Goal: Transaction & Acquisition: Purchase product/service

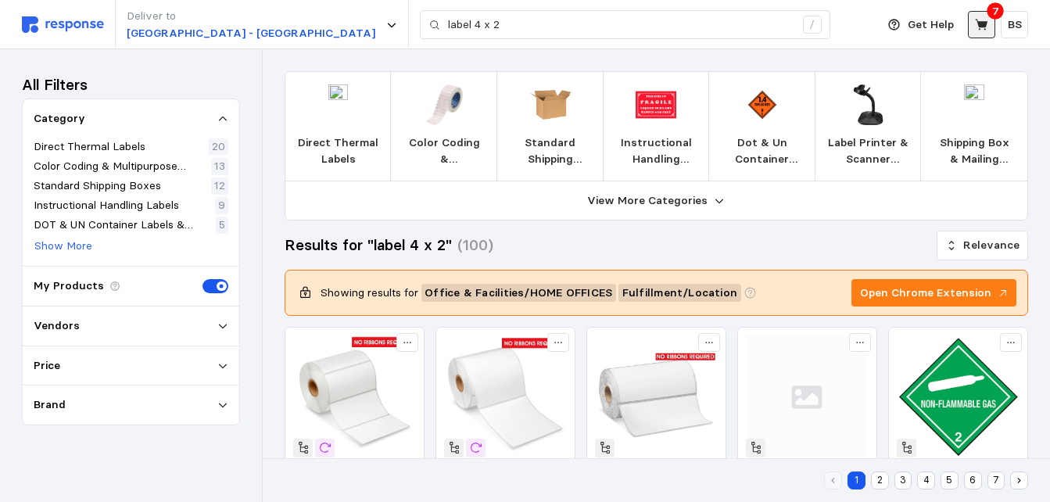
click at [983, 34] on button at bounding box center [981, 24] width 27 height 27
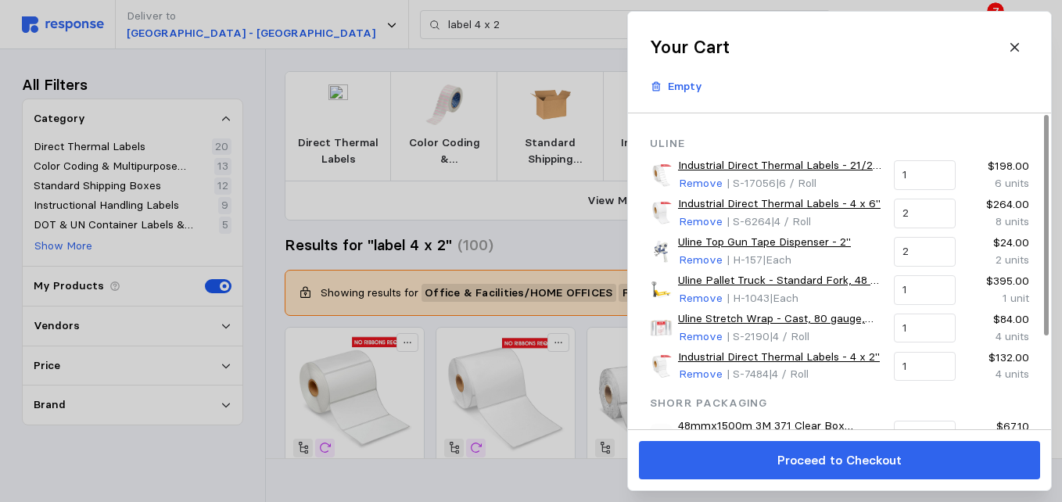
click at [379, 89] on div at bounding box center [531, 251] width 1062 height 502
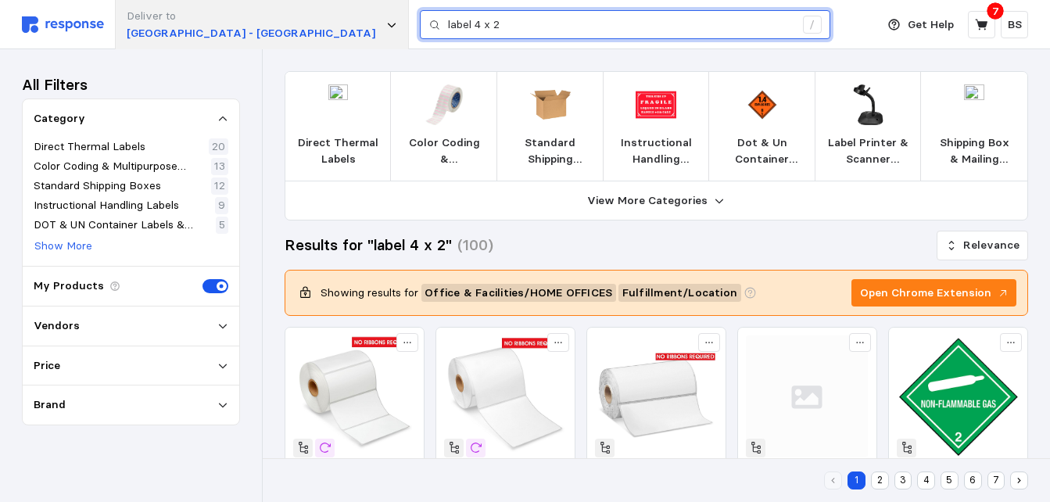
drag, startPoint x: 639, startPoint y: 32, endPoint x: 260, endPoint y: 35, distance: 379.2
click at [260, 35] on div "Deliver to Warehouse Road - Appleton label 4 x 2 /" at bounding box center [445, 24] width 846 height 49
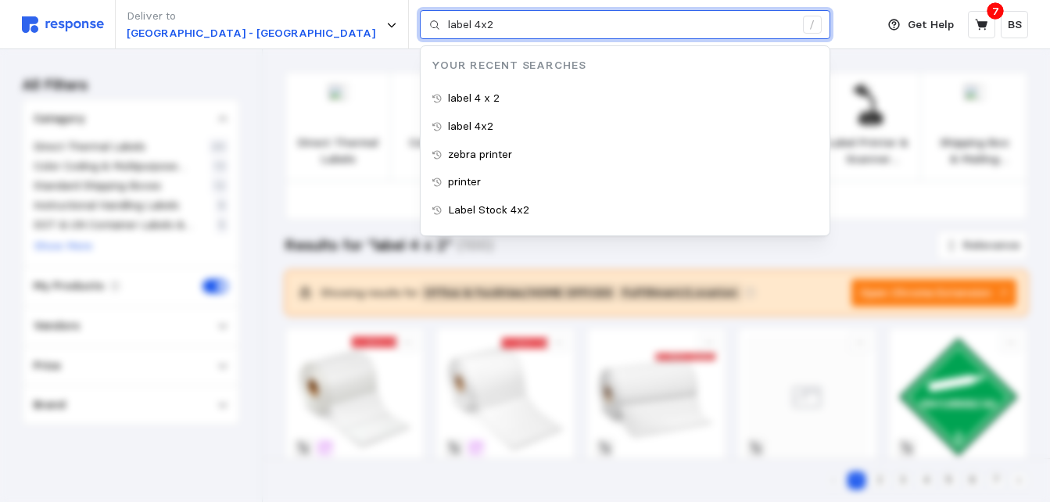
type input "label 4x2"
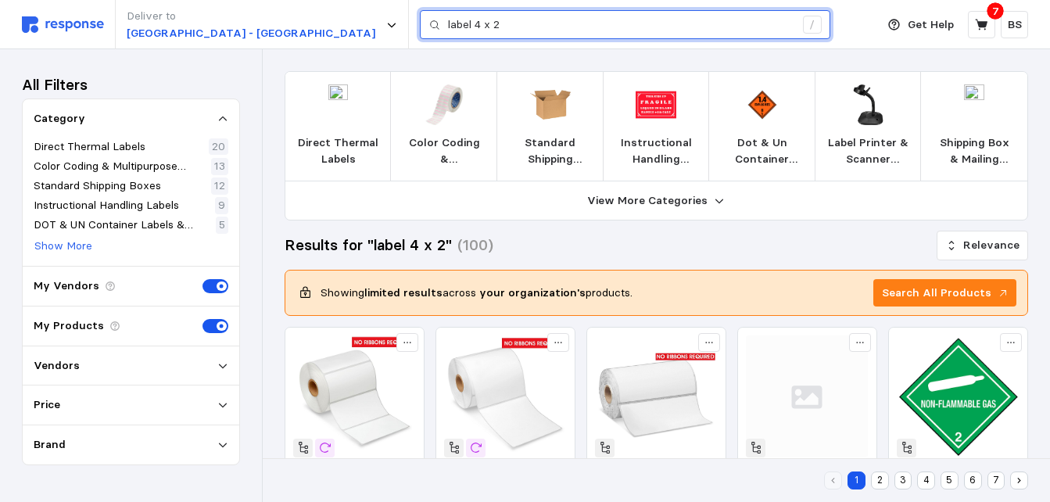
drag, startPoint x: 421, startPoint y: 27, endPoint x: 41, endPoint y: -13, distance: 382.7
paste input "B08521653Q"
type input "B08521653Q"
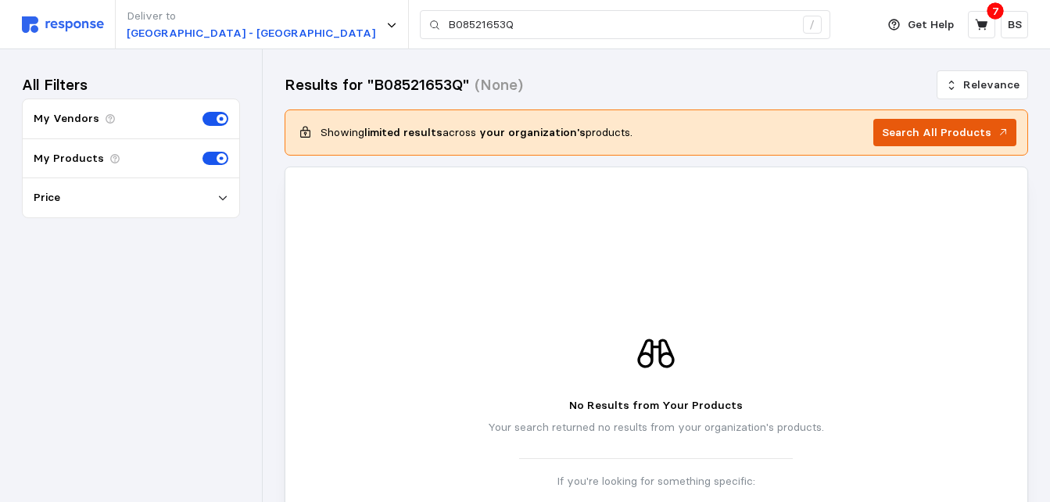
click at [908, 132] on p "Search All Products" at bounding box center [936, 132] width 109 height 17
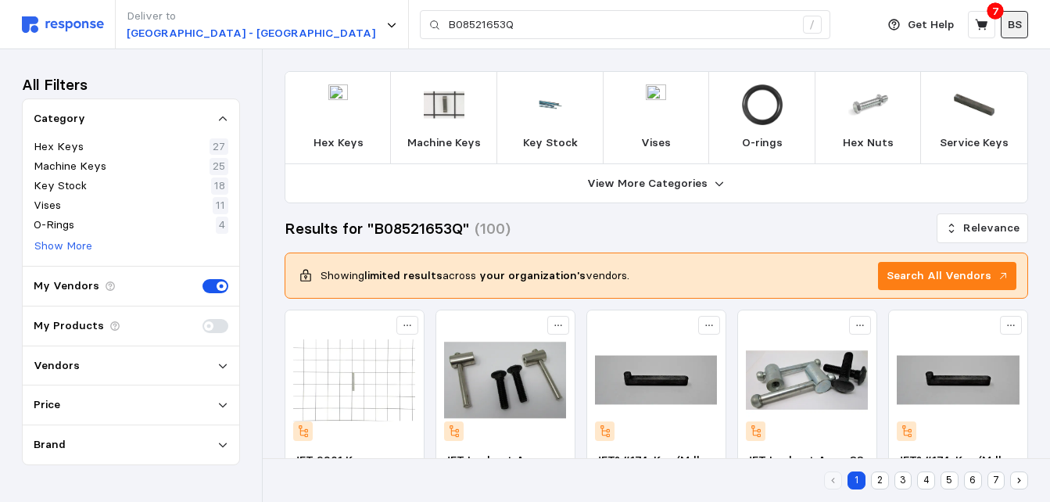
click at [1011, 18] on p "BS" at bounding box center [1015, 24] width 14 height 17
click at [1011, 19] on p "BS" at bounding box center [1015, 24] width 14 height 17
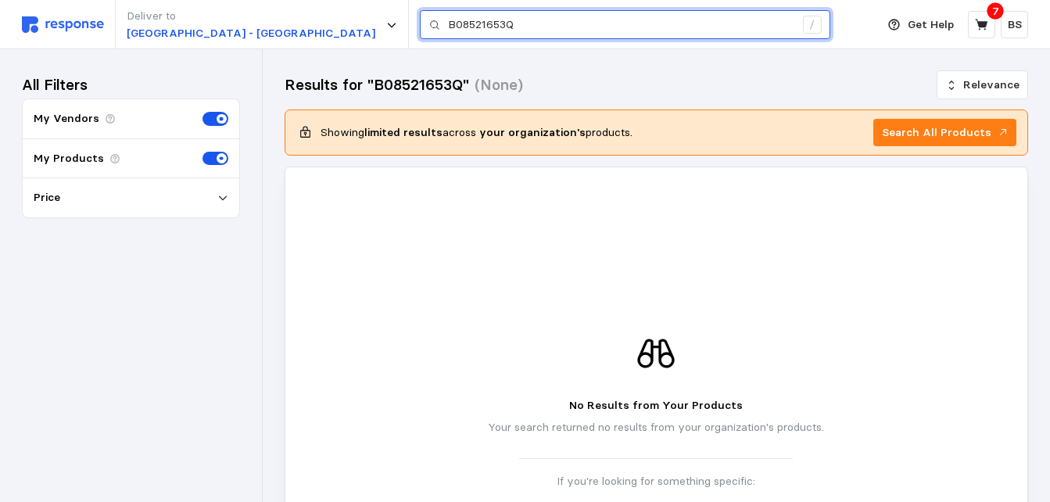
click at [487, 33] on input "B08521653Q" at bounding box center [621, 25] width 346 height 28
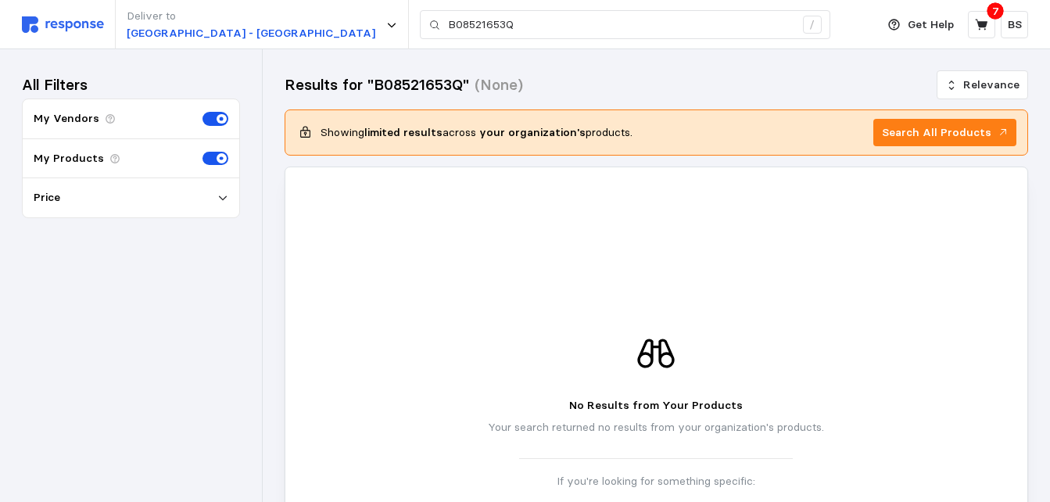
click at [752, 231] on div "No Results from Your Products Your search returned no results from your organiz…" at bounding box center [656, 461] width 743 height 589
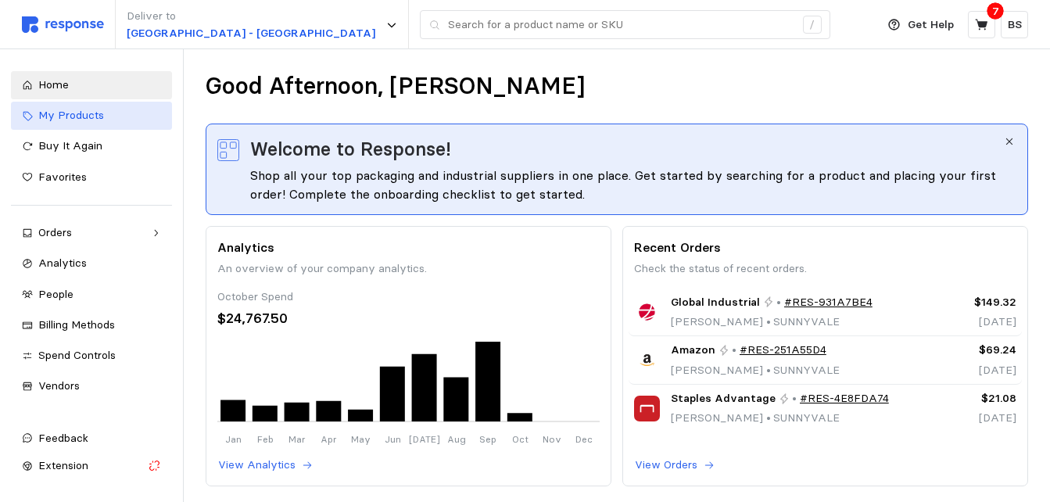
click at [114, 120] on div "My Products" at bounding box center [99, 115] width 123 height 17
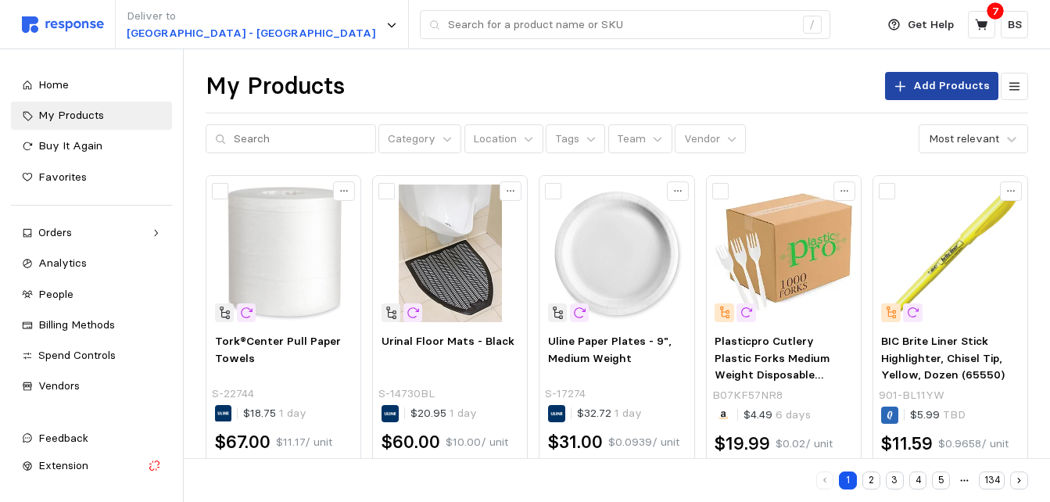
click at [905, 85] on icon at bounding box center [899, 86] width 11 height 11
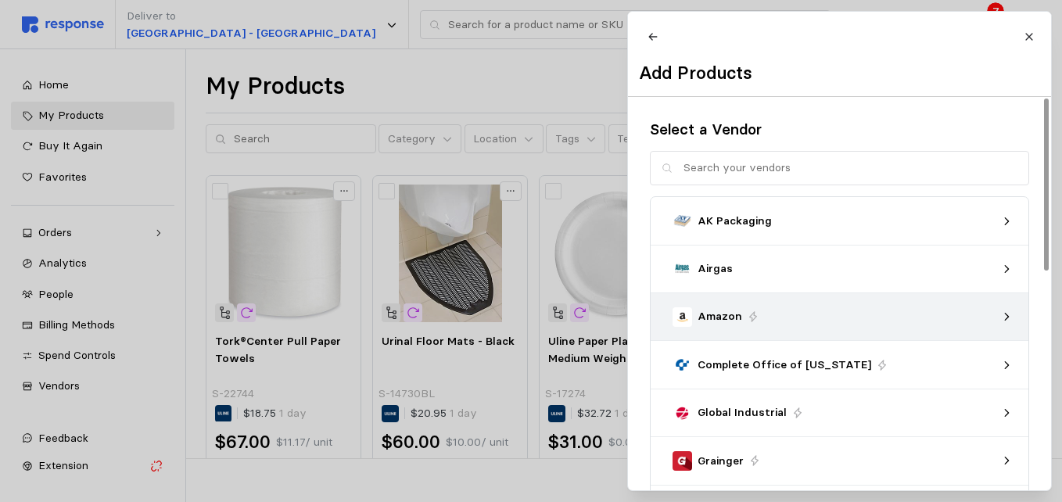
click at [718, 325] on p "Amazon" at bounding box center [719, 316] width 45 height 17
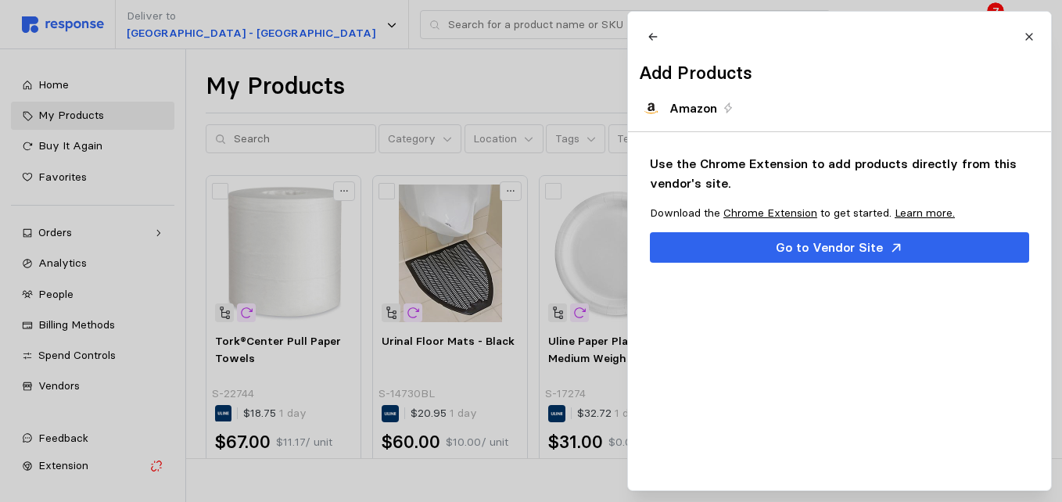
click at [767, 220] on link "Chrome Extension" at bounding box center [770, 213] width 94 height 14
click at [1031, 34] on icon at bounding box center [1028, 36] width 7 height 7
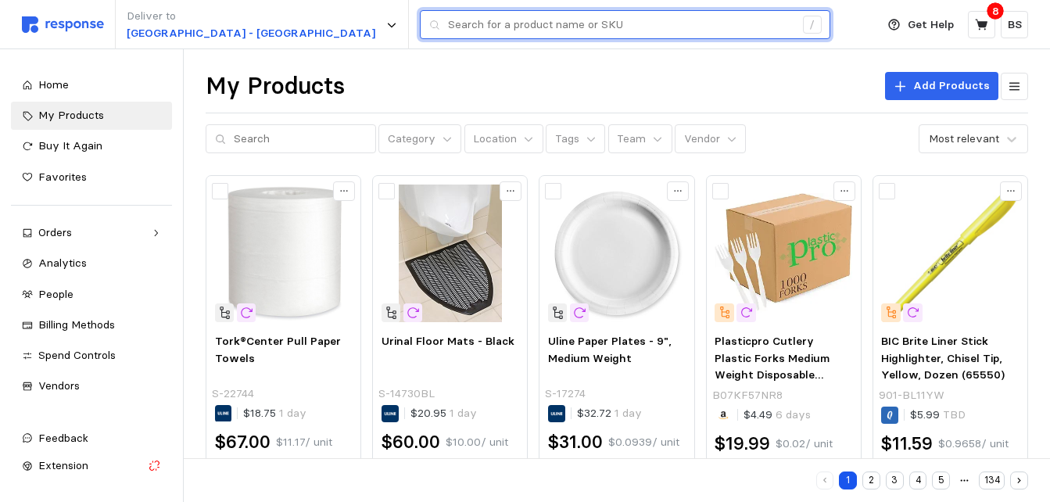
click at [448, 30] on input "text" at bounding box center [621, 25] width 346 height 28
paste input "7X5X5"
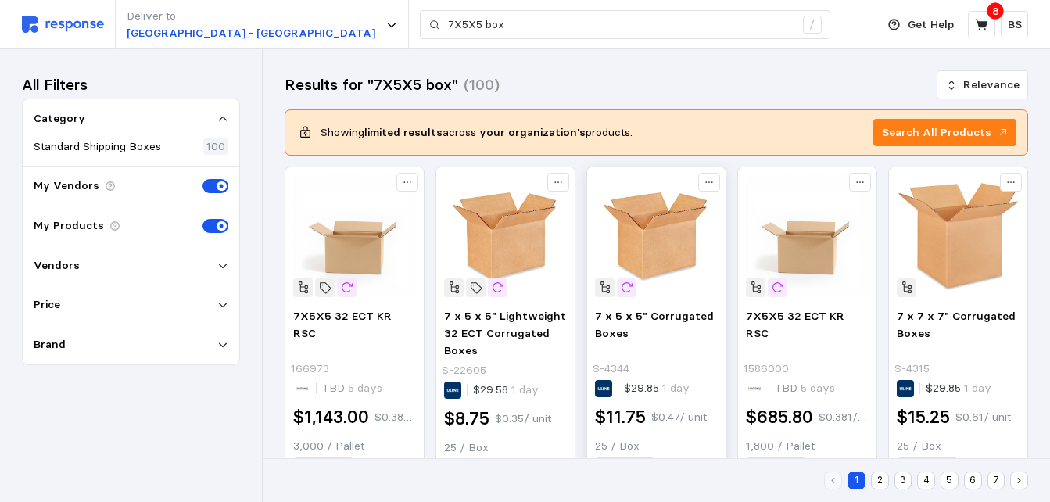
click at [658, 233] on img at bounding box center [656, 236] width 122 height 122
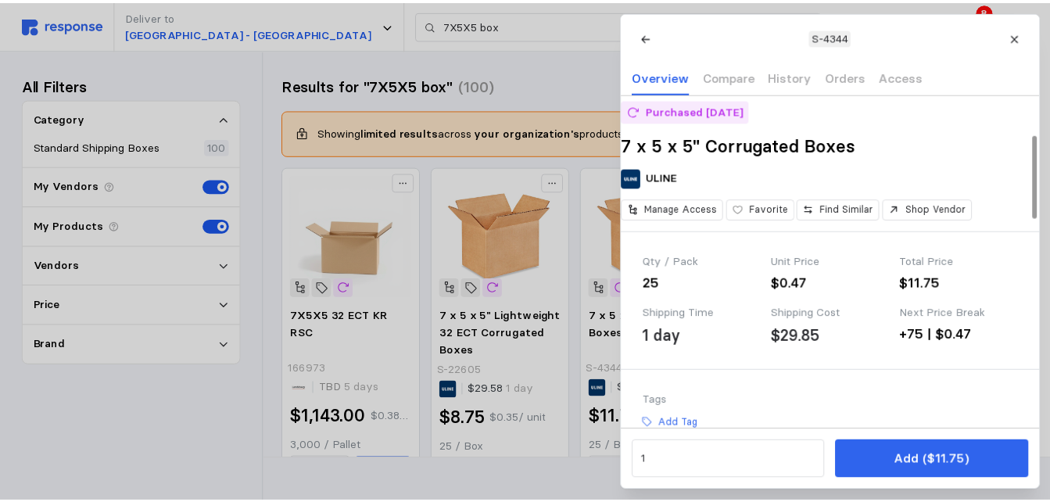
scroll to position [156, 0]
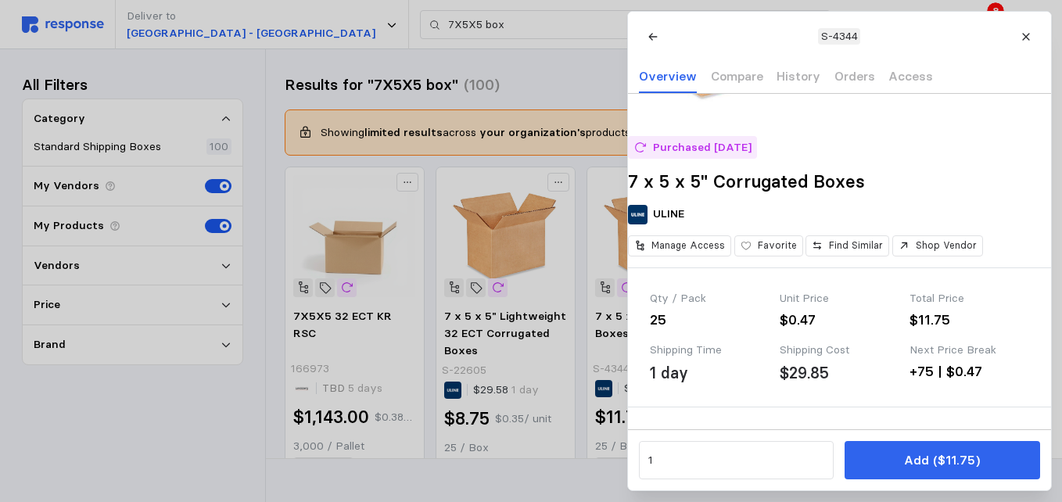
drag, startPoint x: 925, startPoint y: 464, endPoint x: 833, endPoint y: 487, distance: 94.4
click at [925, 464] on p "Add ($11.75)" at bounding box center [942, 460] width 76 height 20
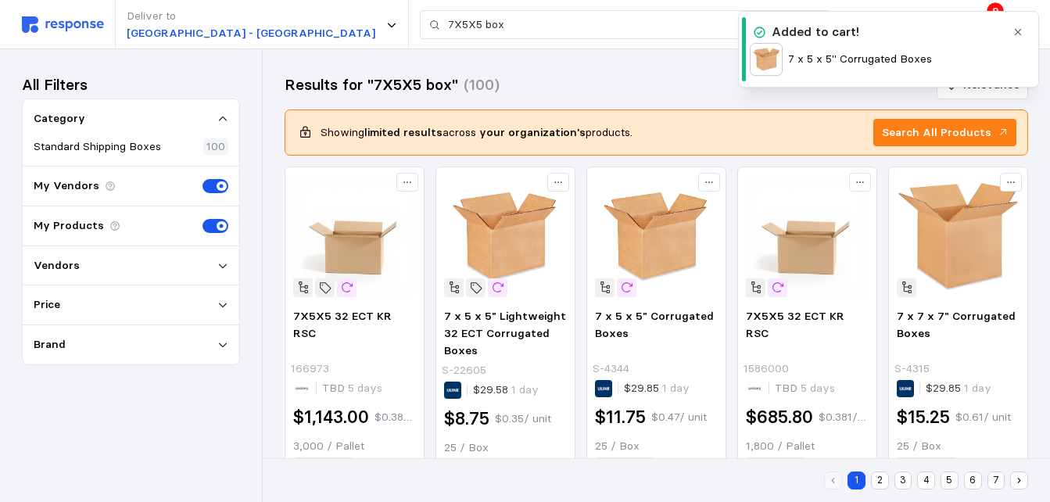
click at [1022, 34] on icon "button" at bounding box center [1017, 32] width 11 height 11
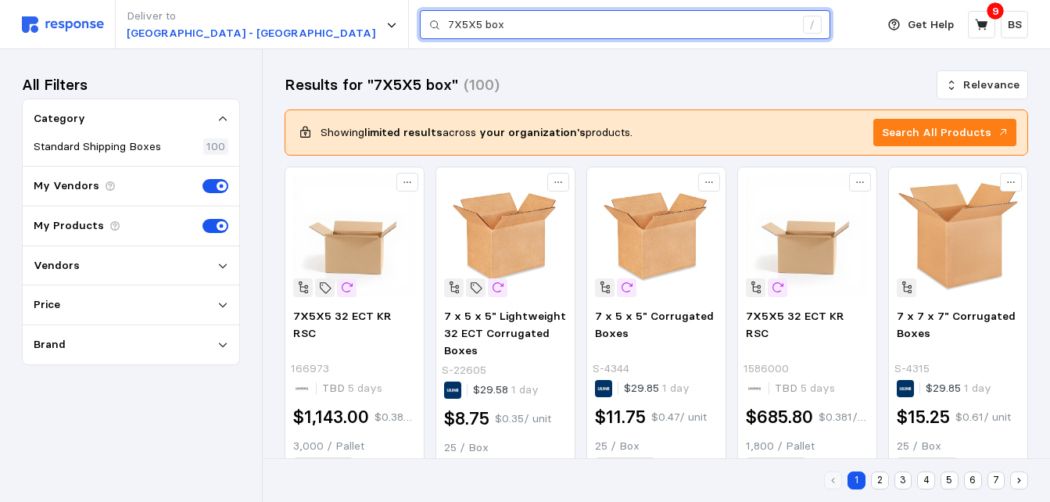
drag, startPoint x: 374, startPoint y: 21, endPoint x: 86, endPoint y: 38, distance: 288.2
click at [98, 34] on div "Deliver to Warehouse Road - Appleton 7X5X5 box /" at bounding box center [445, 24] width 846 height 49
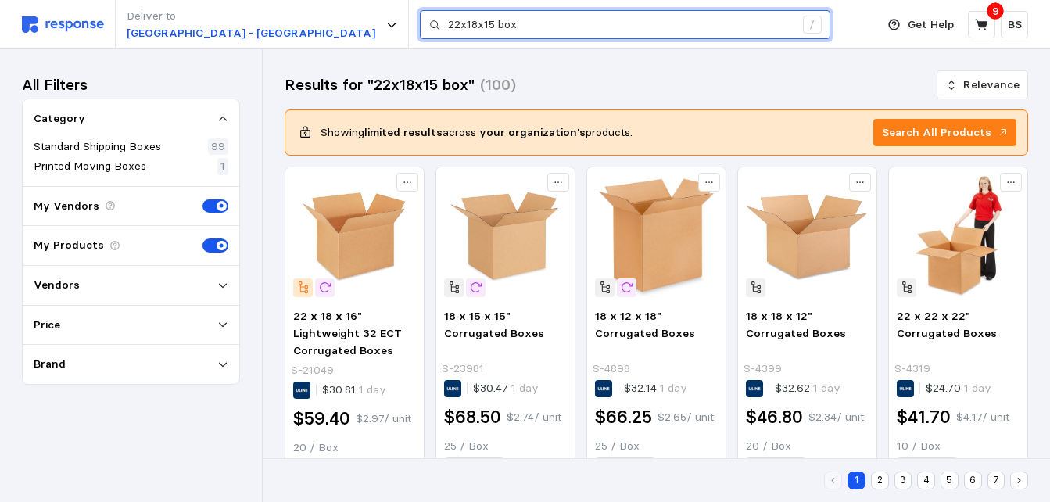
click at [448, 26] on input "22x18x15 box" at bounding box center [621, 25] width 346 height 28
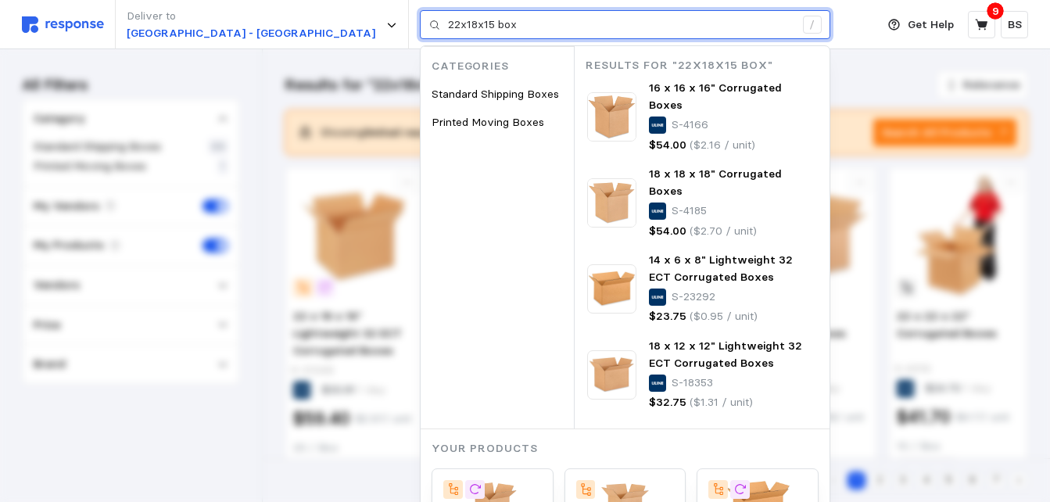
click at [448, 26] on input "22x18x15 box" at bounding box center [621, 25] width 346 height 28
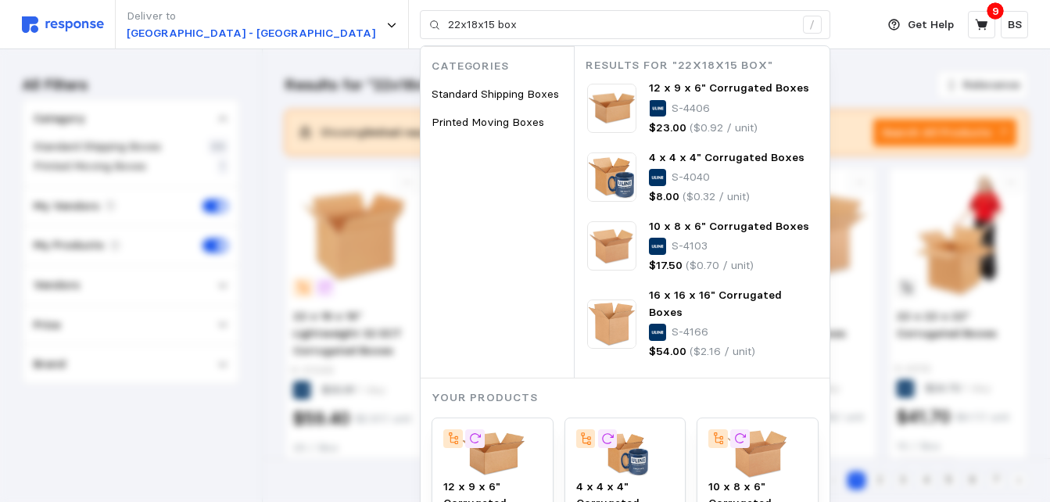
click at [783, 24] on div "Deliver to Warehouse Road - Appleton 22x18x15 box / Categories Standard Shippin…" at bounding box center [445, 24] width 846 height 49
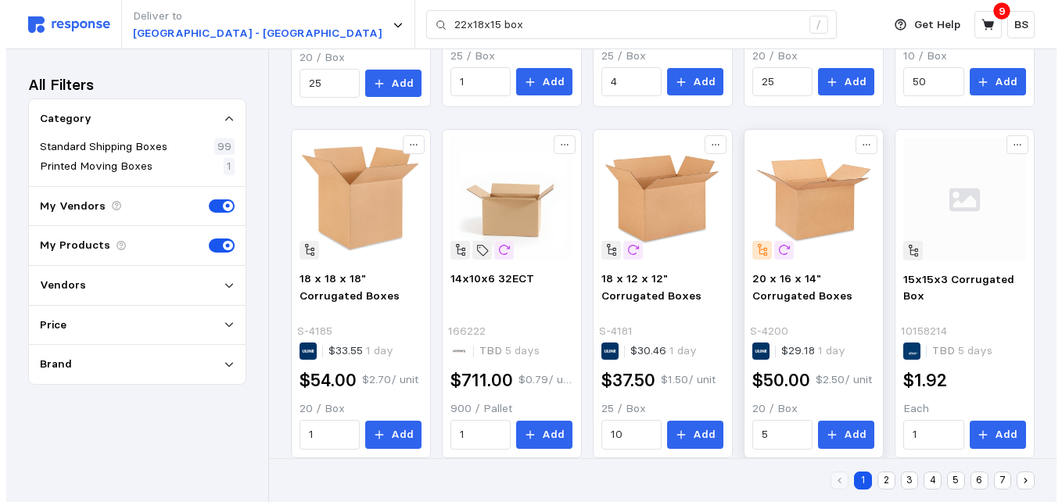
scroll to position [391, 0]
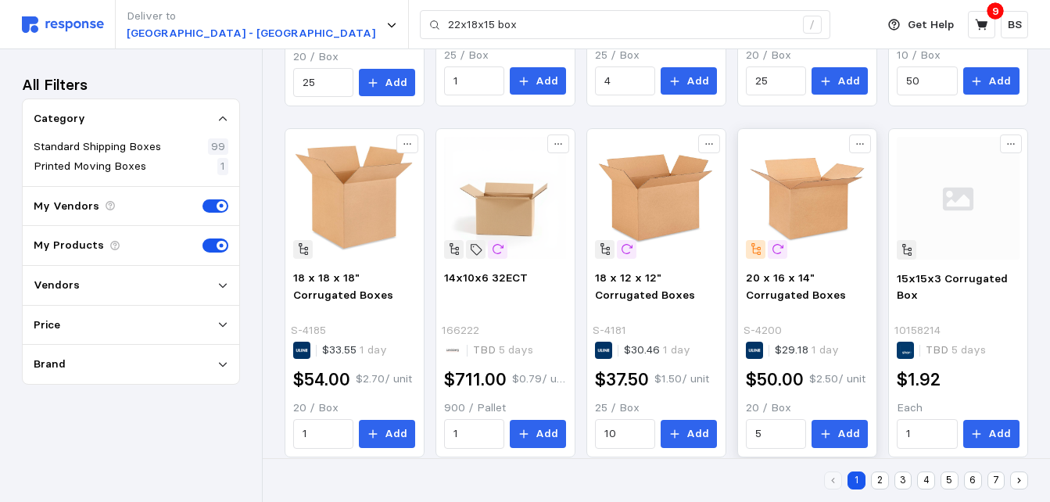
click at [801, 197] on img at bounding box center [807, 198] width 122 height 122
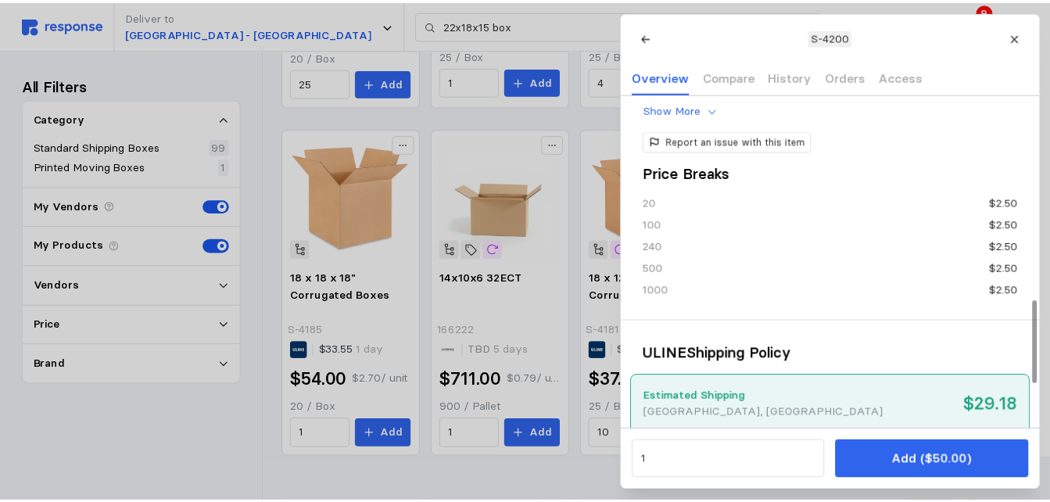
scroll to position [860, 0]
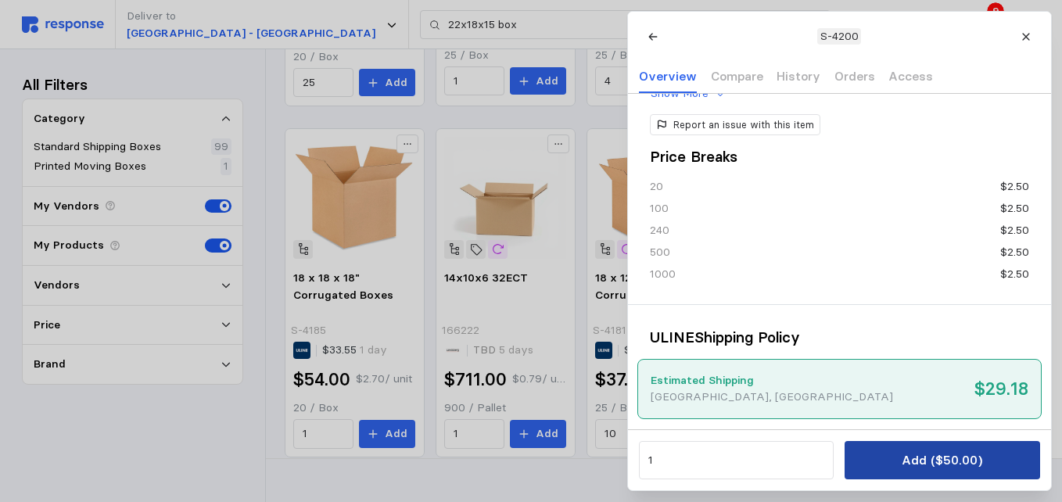
click at [922, 465] on p "Add ($50.00)" at bounding box center [941, 460] width 81 height 20
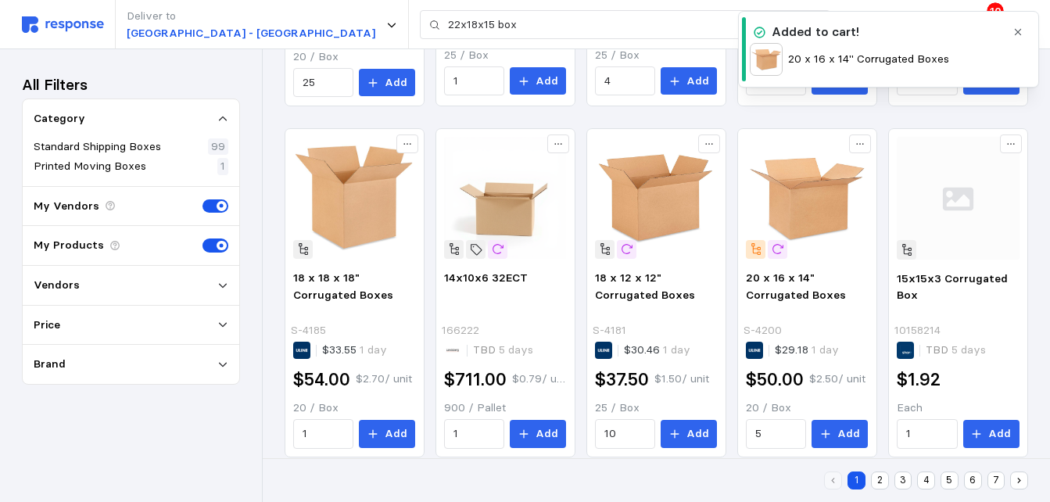
click at [1018, 27] on button "button" at bounding box center [1018, 33] width 20 height 20
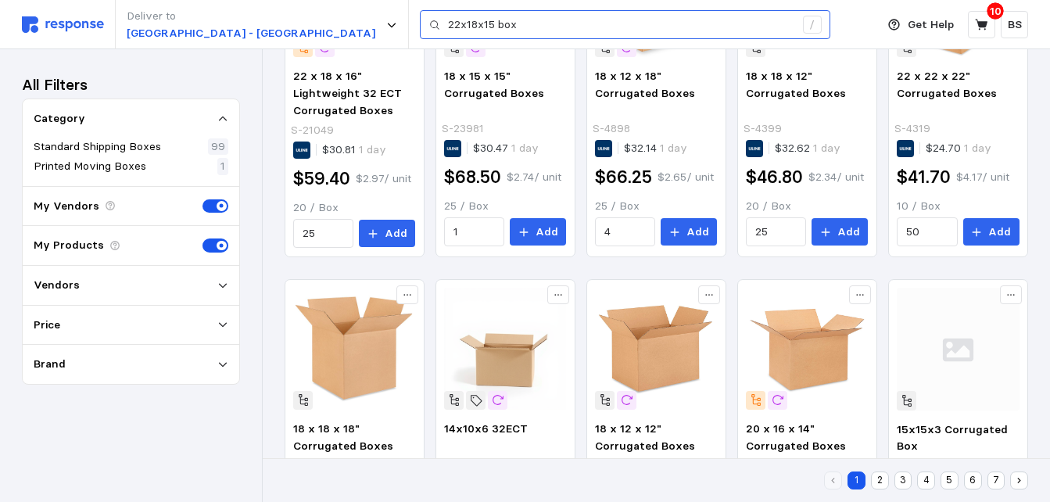
scroll to position [235, 0]
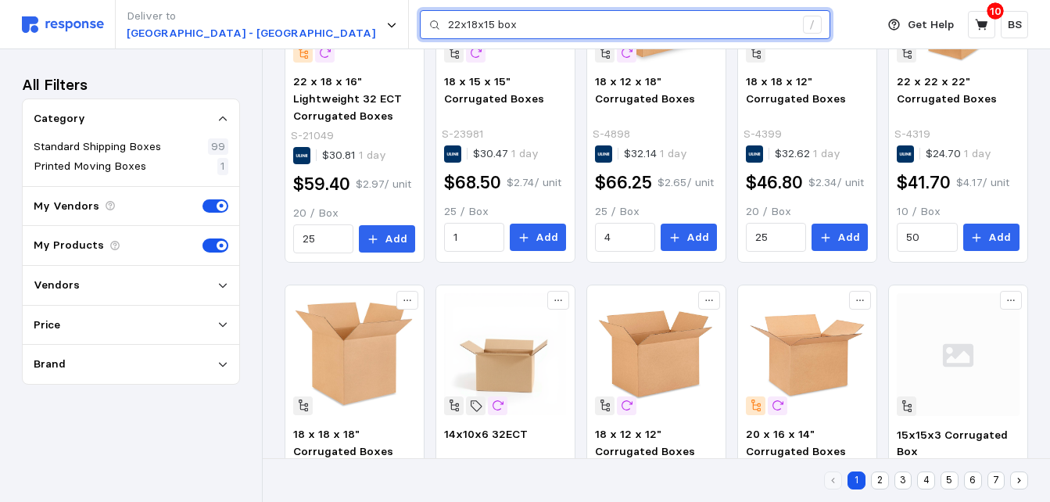
drag, startPoint x: 385, startPoint y: 20, endPoint x: 30, endPoint y: 48, distance: 356.0
click at [32, 48] on div "Deliver to Warehouse Road - Appleton 22x18x15 box /" at bounding box center [445, 24] width 846 height 49
paste input "12X10X10"
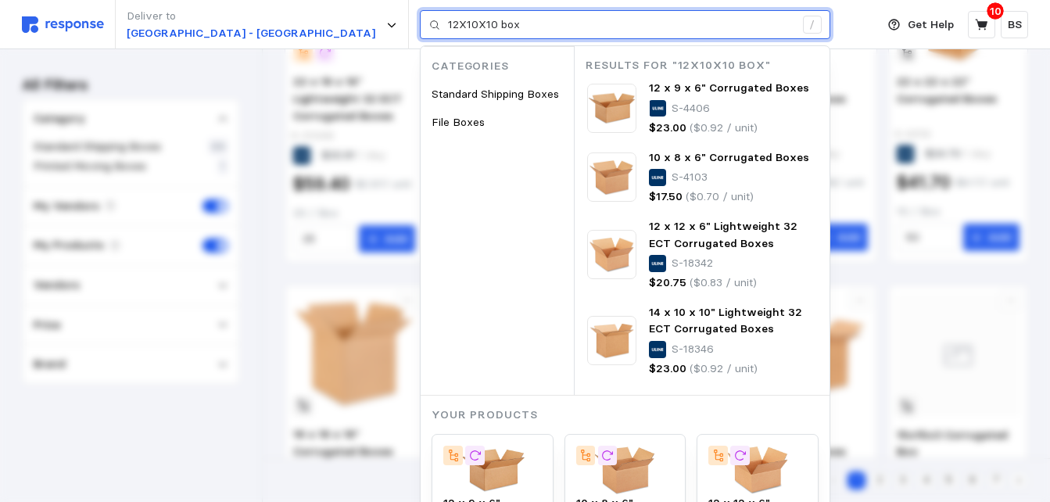
type input "12X10X10 box"
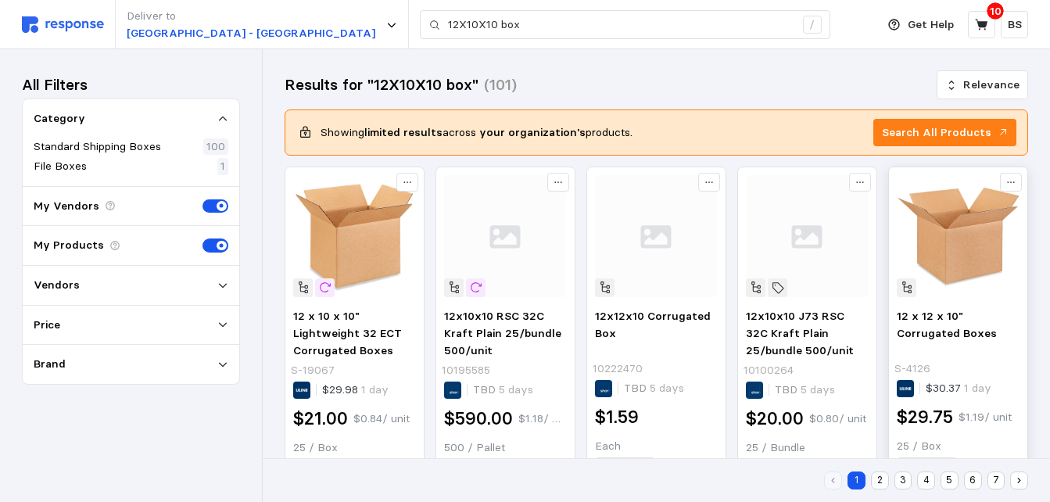
click at [942, 253] on img at bounding box center [958, 236] width 122 height 122
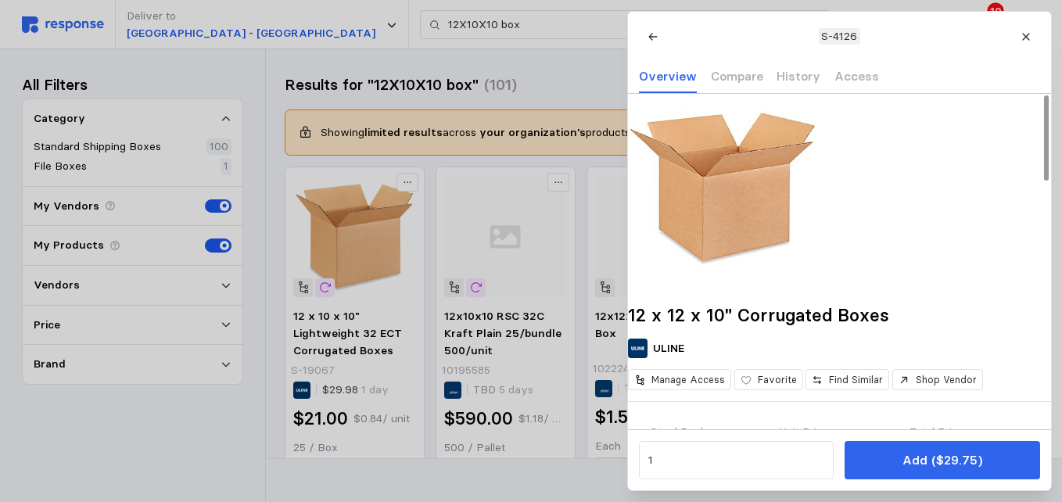
drag, startPoint x: 942, startPoint y: 460, endPoint x: 926, endPoint y: 467, distance: 17.5
click at [942, 460] on p "Add ($29.75)" at bounding box center [941, 460] width 80 height 20
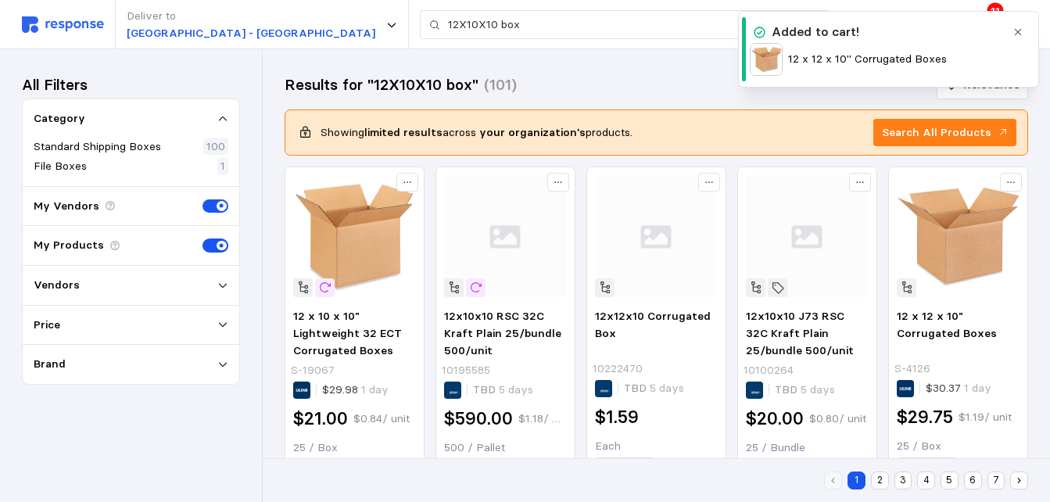
click at [1021, 31] on icon "button" at bounding box center [1017, 32] width 11 height 11
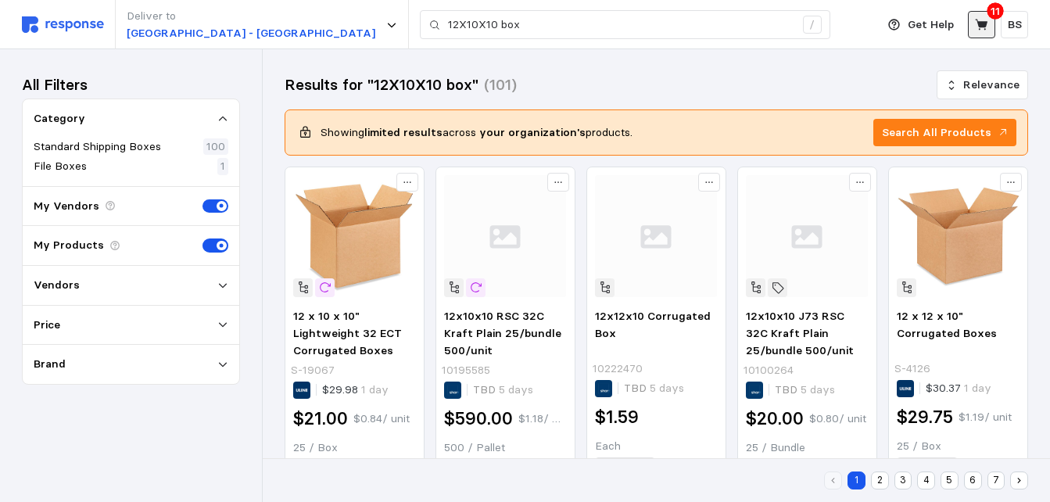
click at [978, 26] on icon at bounding box center [982, 25] width 14 height 14
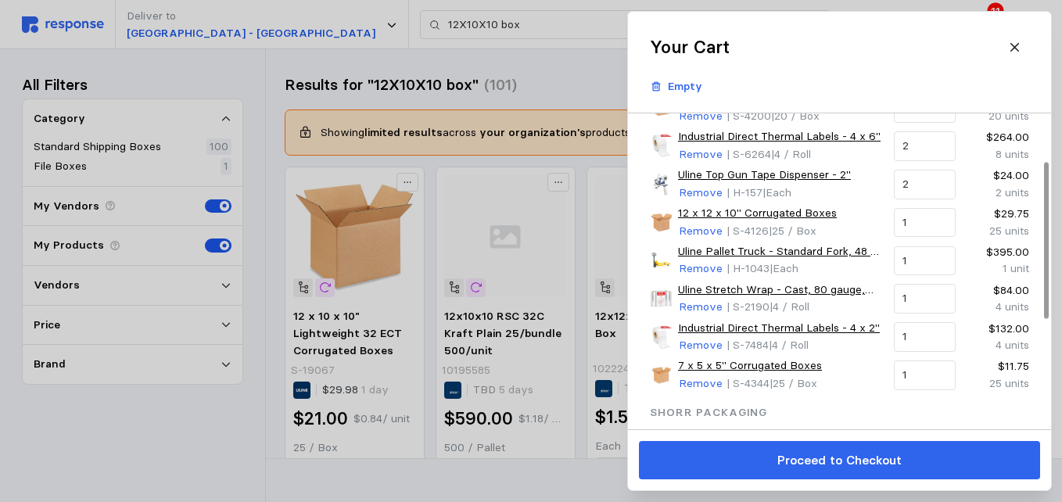
scroll to position [78, 0]
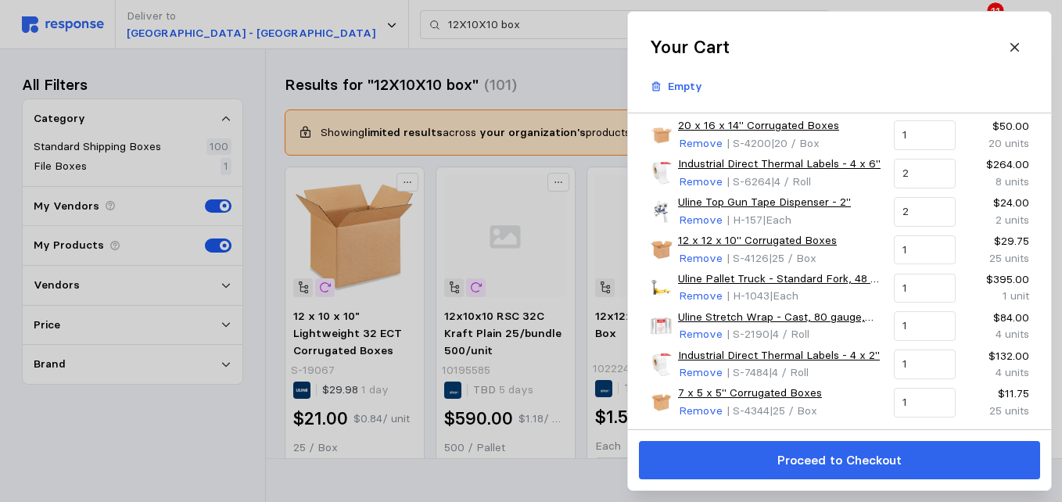
click at [585, 52] on div at bounding box center [531, 251] width 1062 height 502
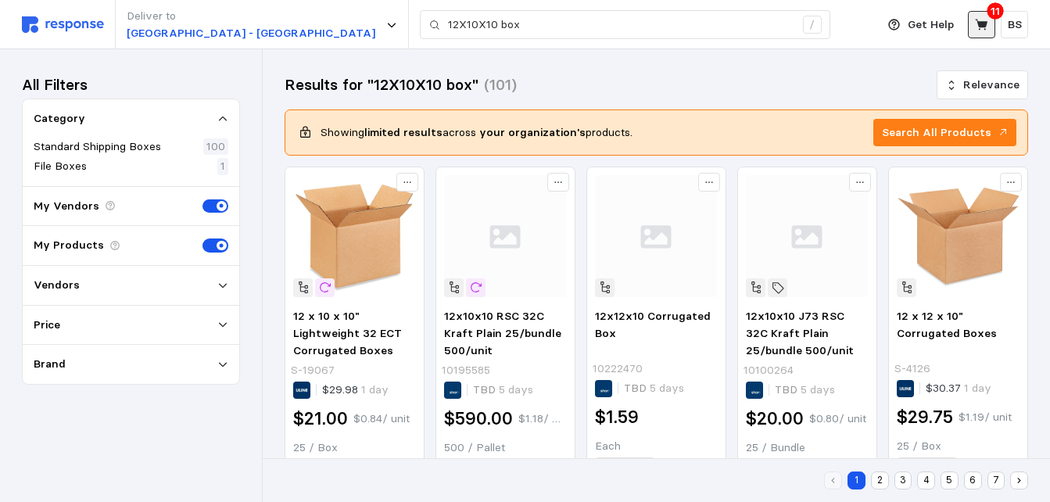
click at [980, 23] on icon at bounding box center [981, 24] width 13 height 11
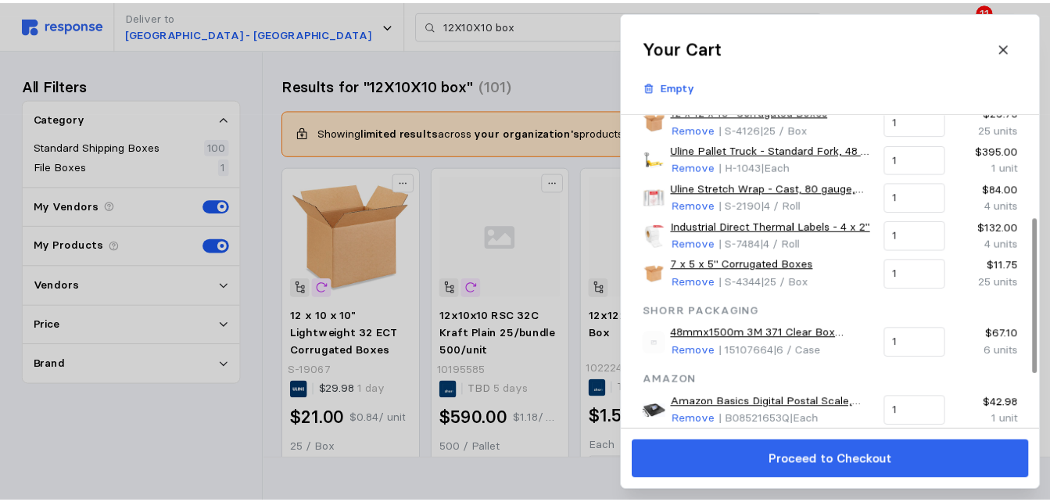
scroll to position [314, 0]
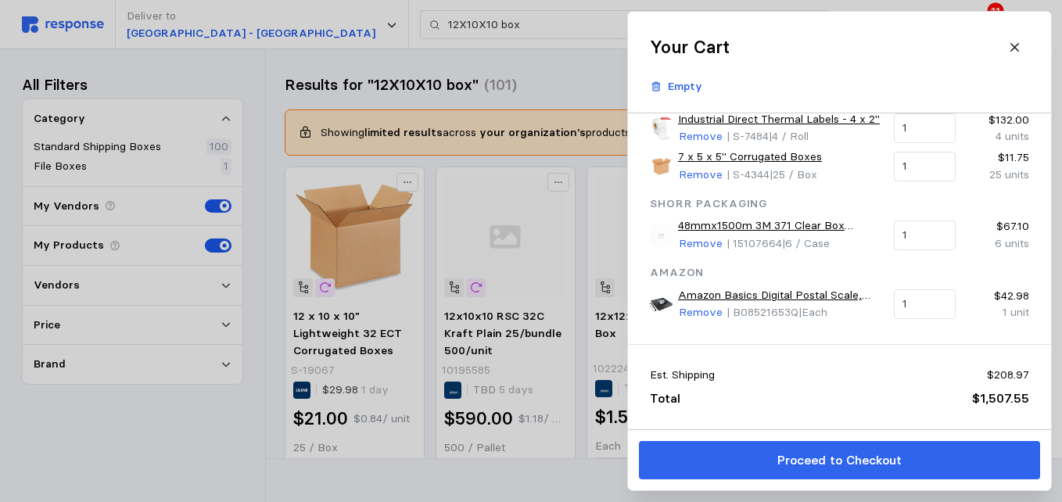
click at [786, 458] on p "Proceed to Checkout" at bounding box center [838, 460] width 124 height 20
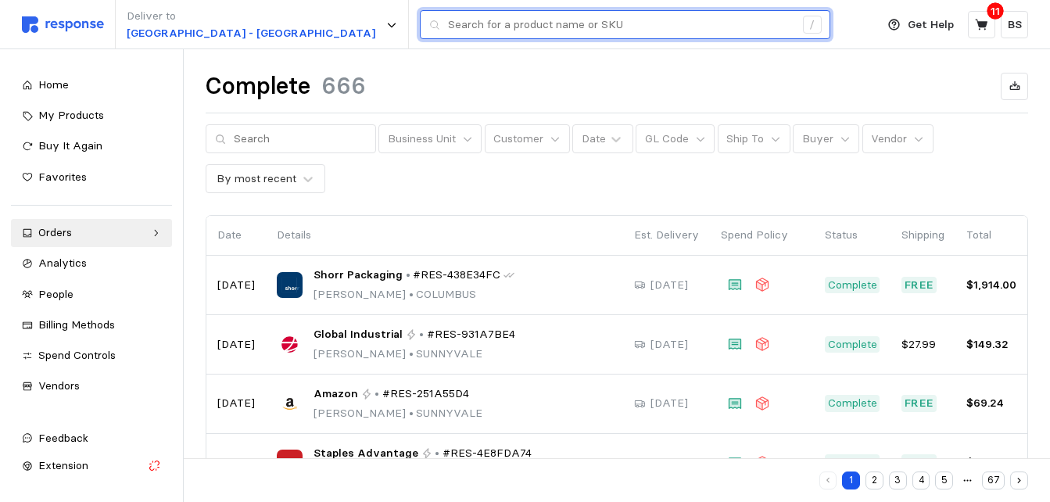
click at [448, 25] on input "text" at bounding box center [621, 25] width 346 height 28
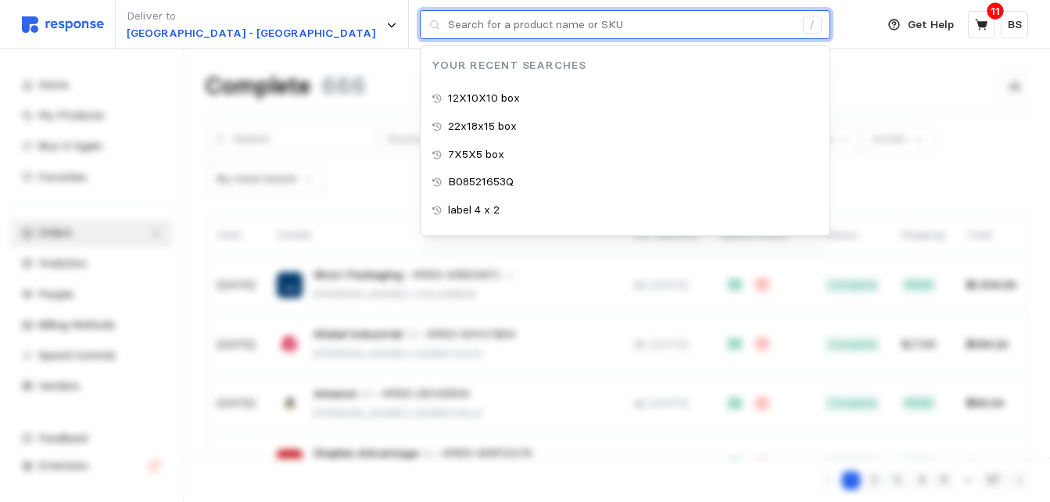
click at [448, 16] on input "text" at bounding box center [621, 25] width 346 height 28
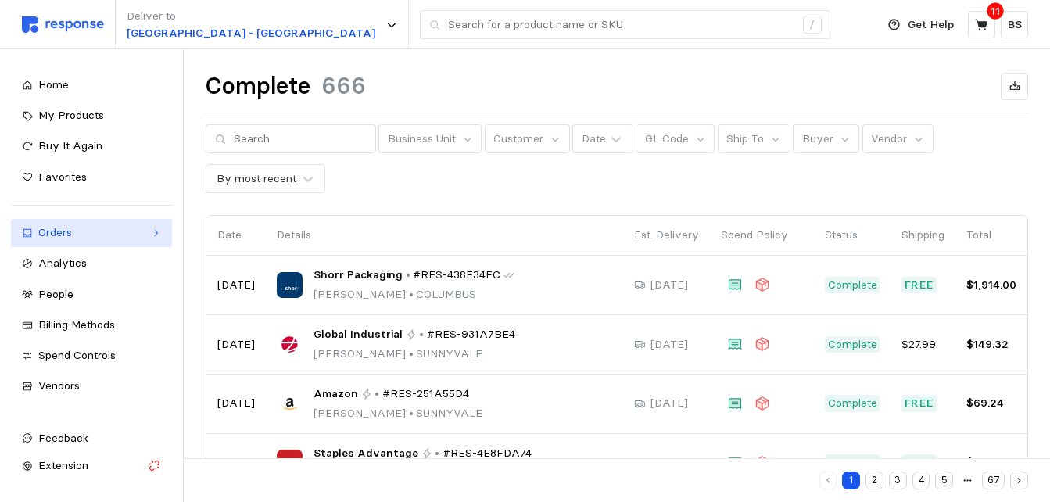
click at [116, 231] on div "Orders" at bounding box center [91, 232] width 106 height 17
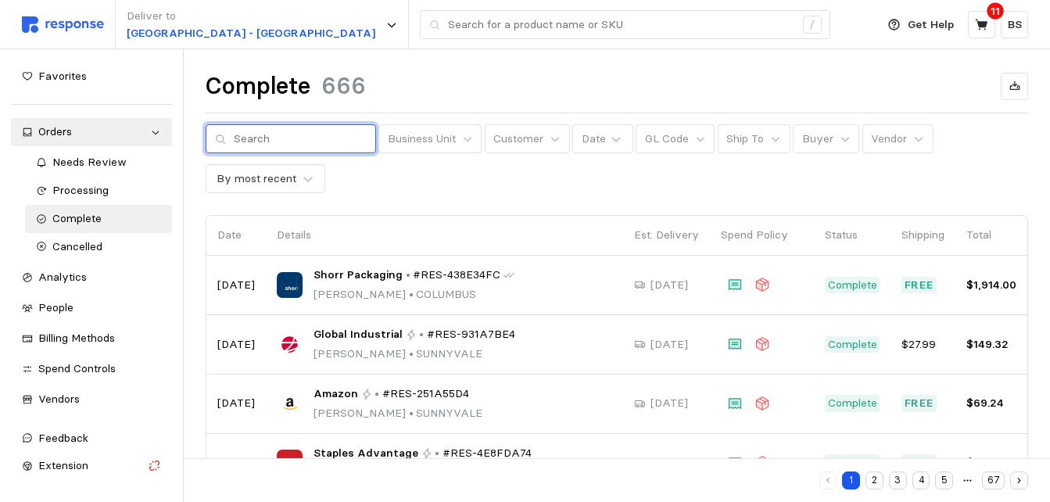
click at [285, 139] on input "text" at bounding box center [300, 139] width 133 height 28
type input "[PERSON_NAME]"
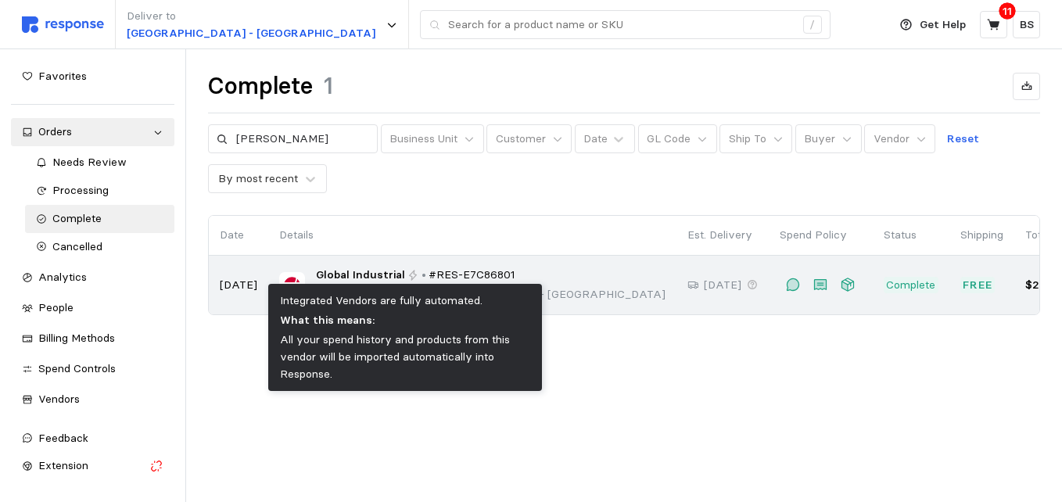
click at [407, 272] on icon at bounding box center [412, 275] width 11 height 11
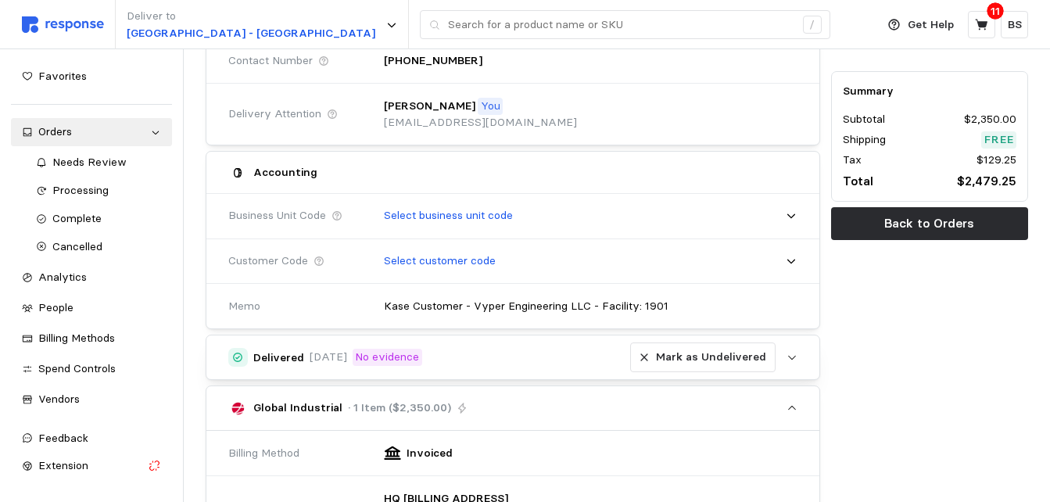
scroll to position [289, 0]
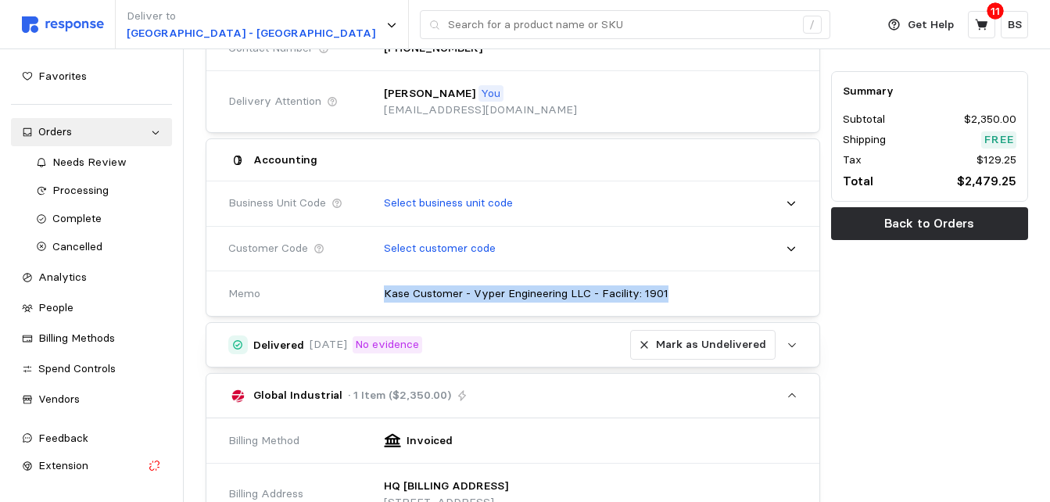
drag, startPoint x: 689, startPoint y: 293, endPoint x: 372, endPoint y: 296, distance: 316.6
click at [372, 296] on div "Kase Customer - Vyper Engineering LLC - Facility: 1901" at bounding box center [584, 294] width 435 height 50
copy p "Kase Customer - Vyper Engineering LLC - Facility: 1901"
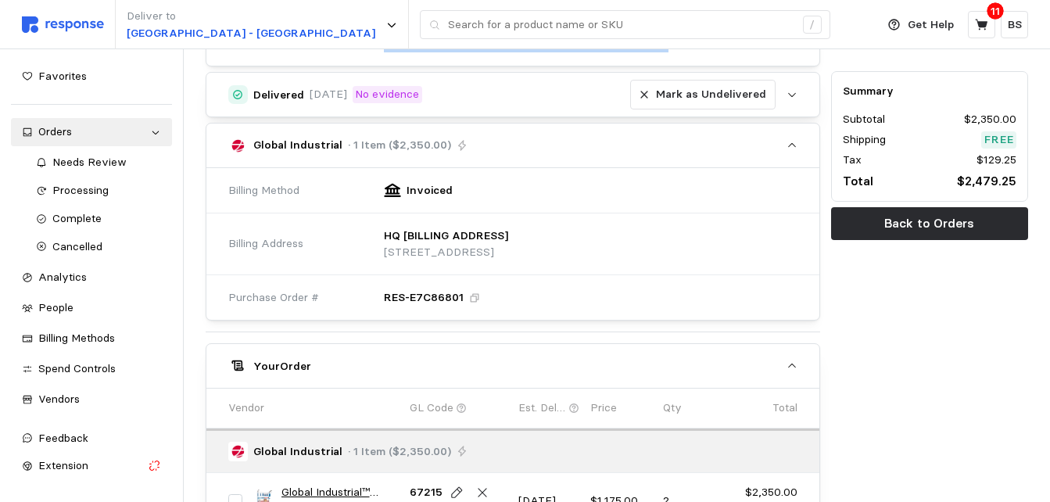
scroll to position [548, 0]
